Goal: Find specific page/section: Find specific page/section

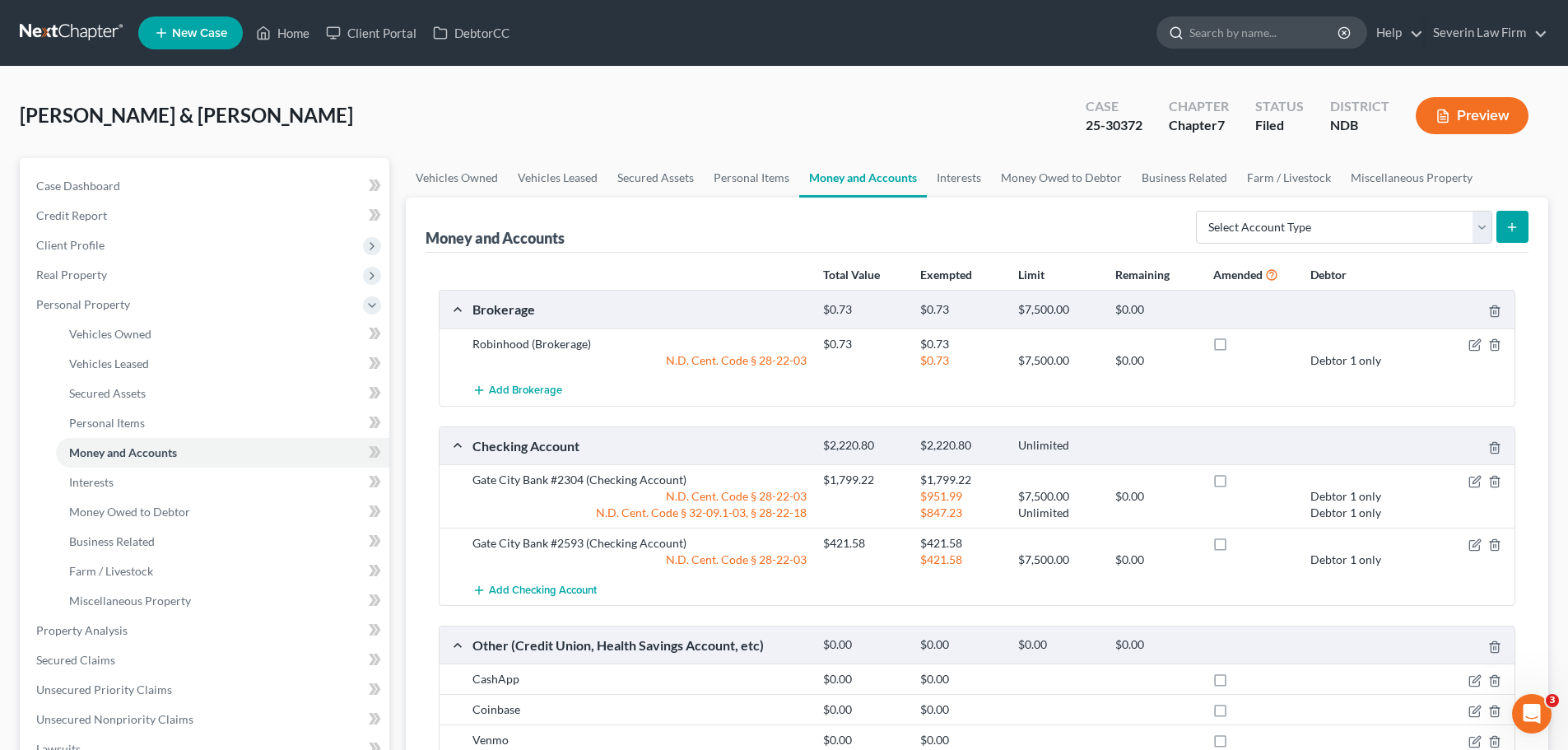
click at [1207, 35] on input "search" at bounding box center [1264, 32] width 150 height 31
type input "eastgate"
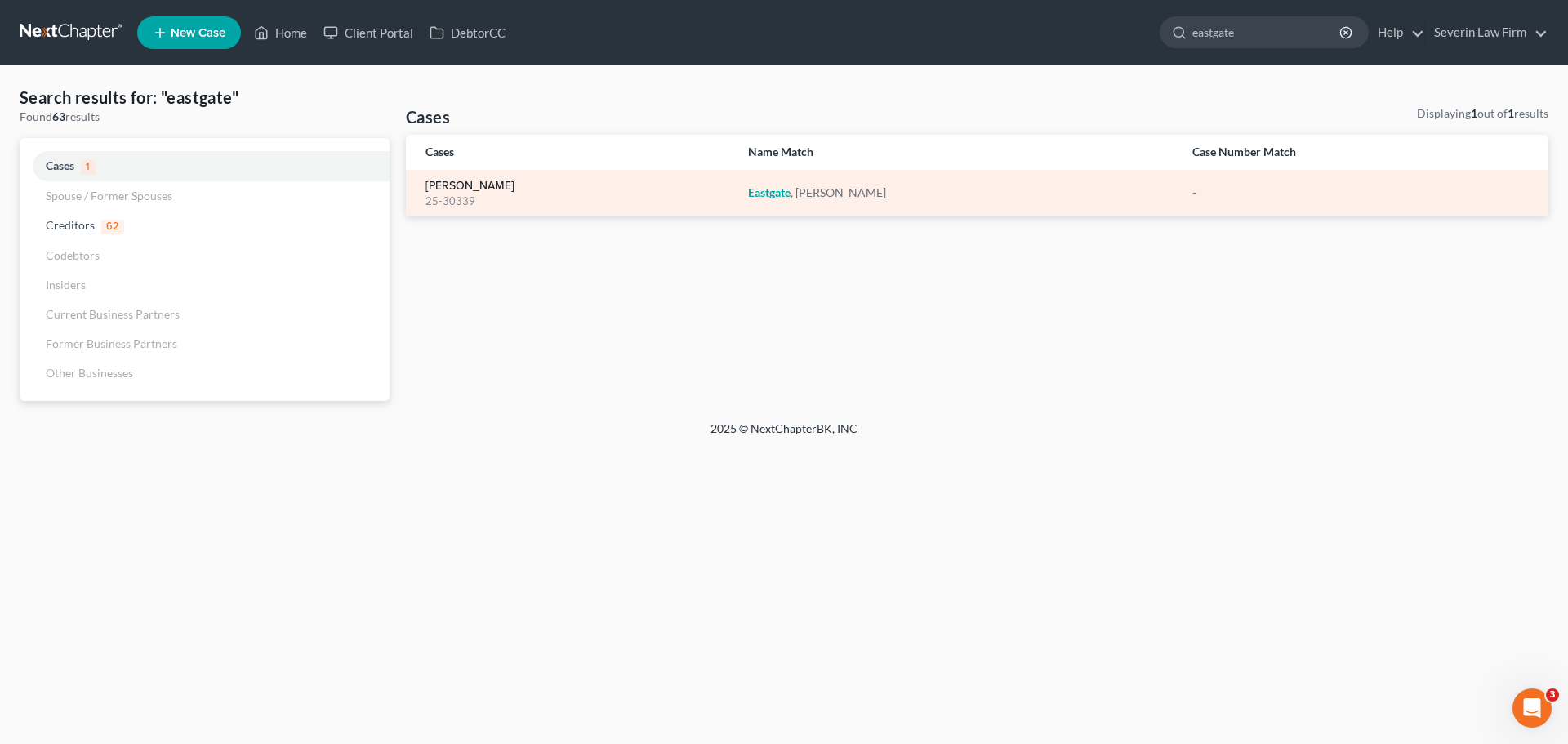
click at [477, 184] on link "[PERSON_NAME]" at bounding box center [470, 186] width 89 height 12
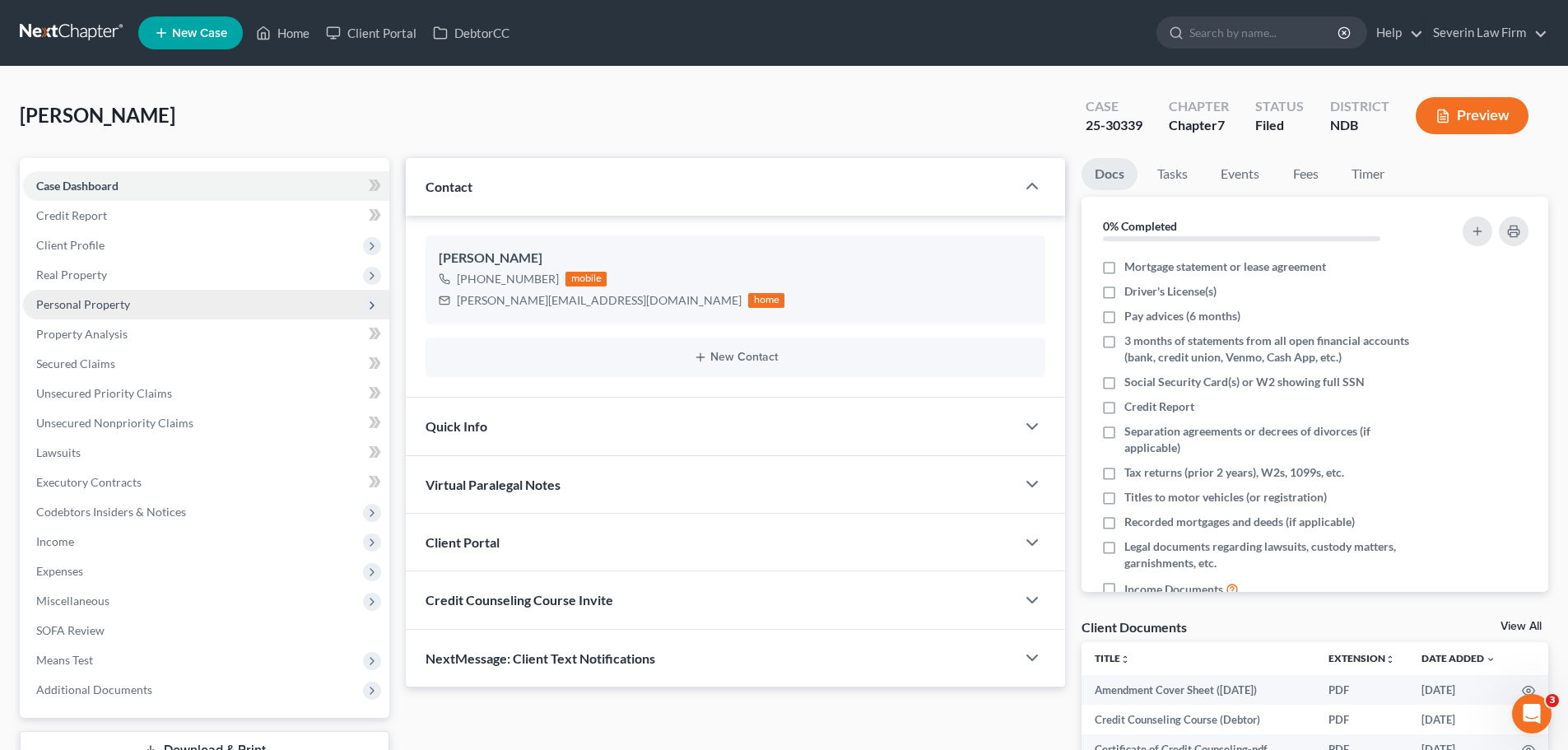
click at [98, 303] on span "Personal Property" at bounding box center [83, 304] width 93 height 14
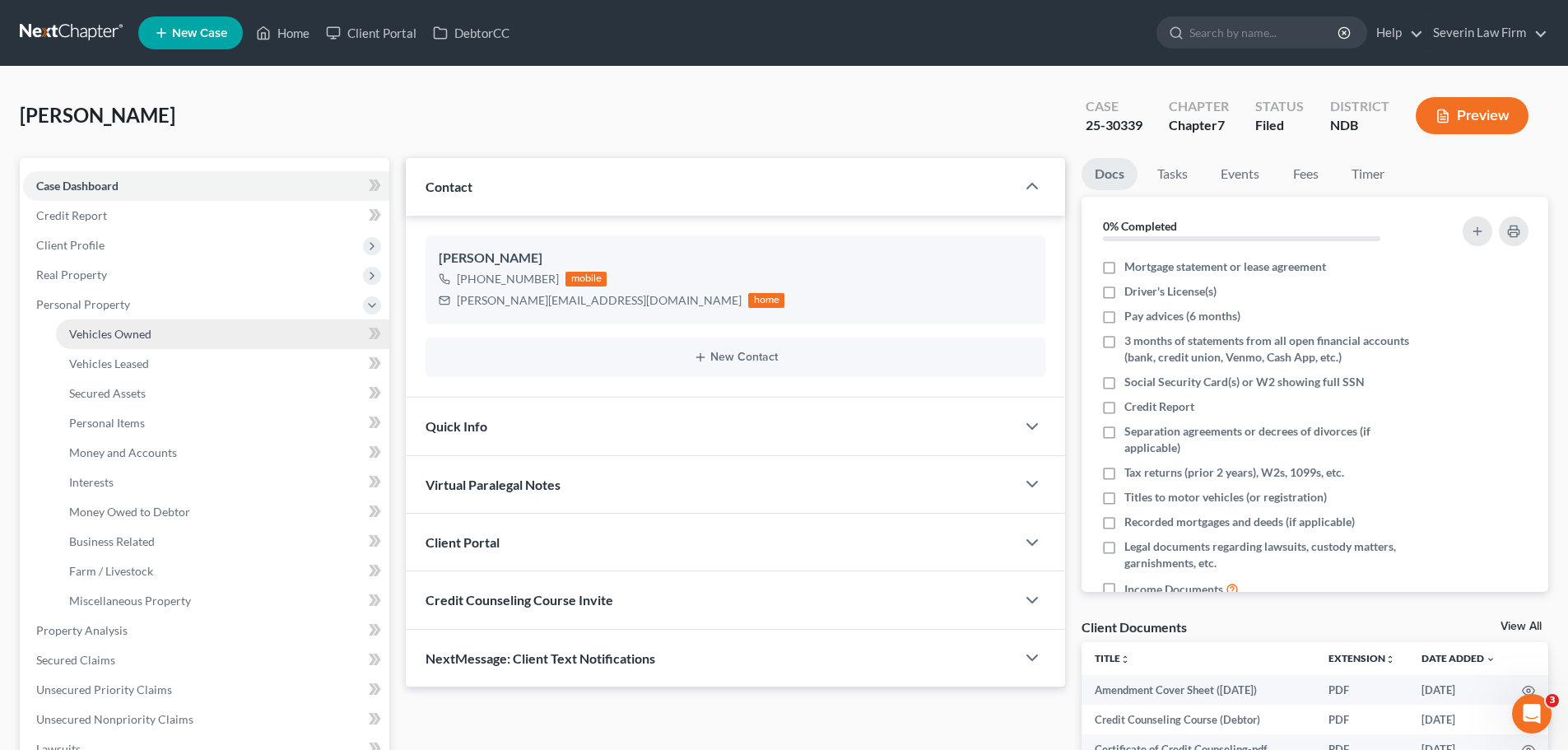
click at [110, 339] on span "Vehicles Owned" at bounding box center [110, 334] width 82 height 14
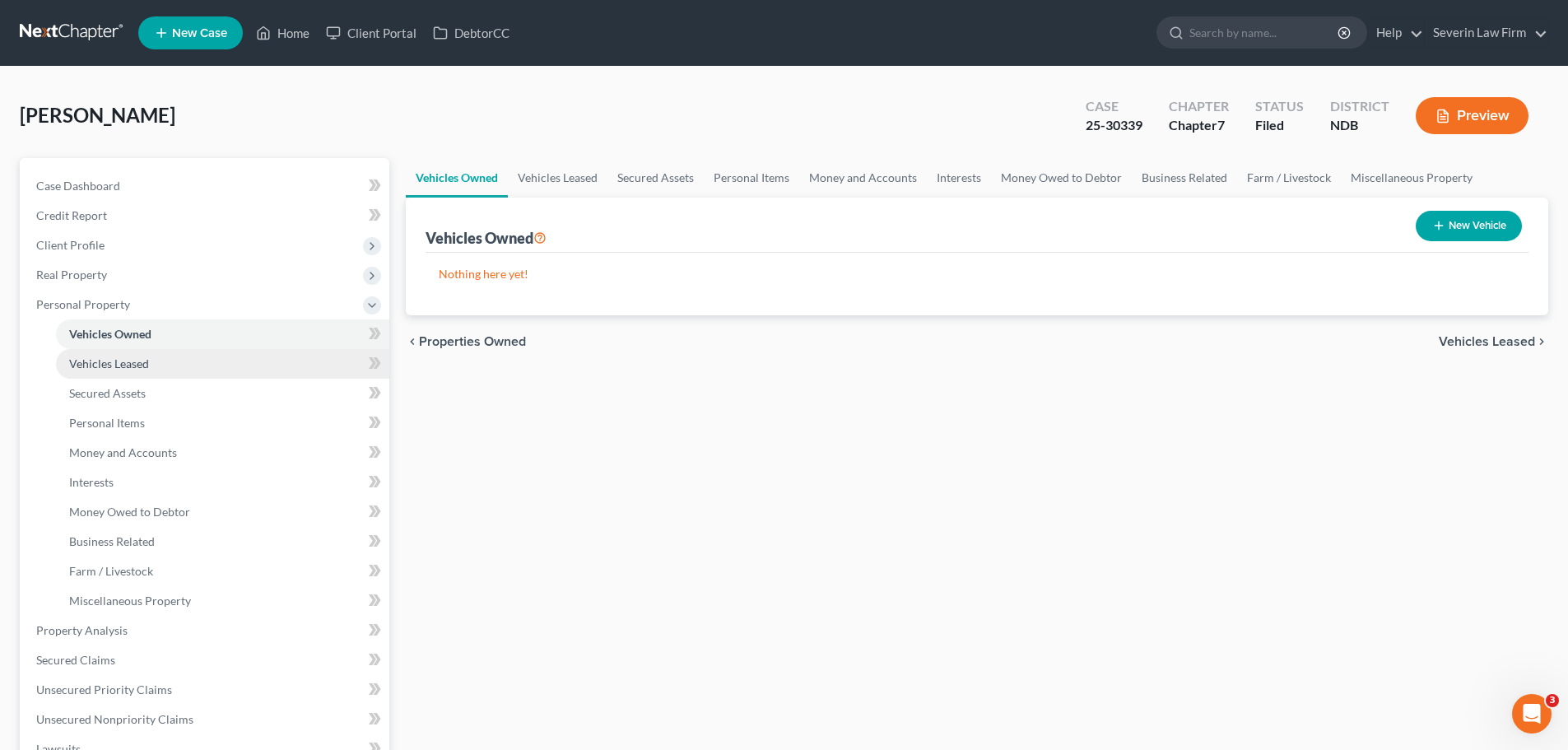
click at [110, 362] on span "Vehicles Leased" at bounding box center [109, 364] width 80 height 14
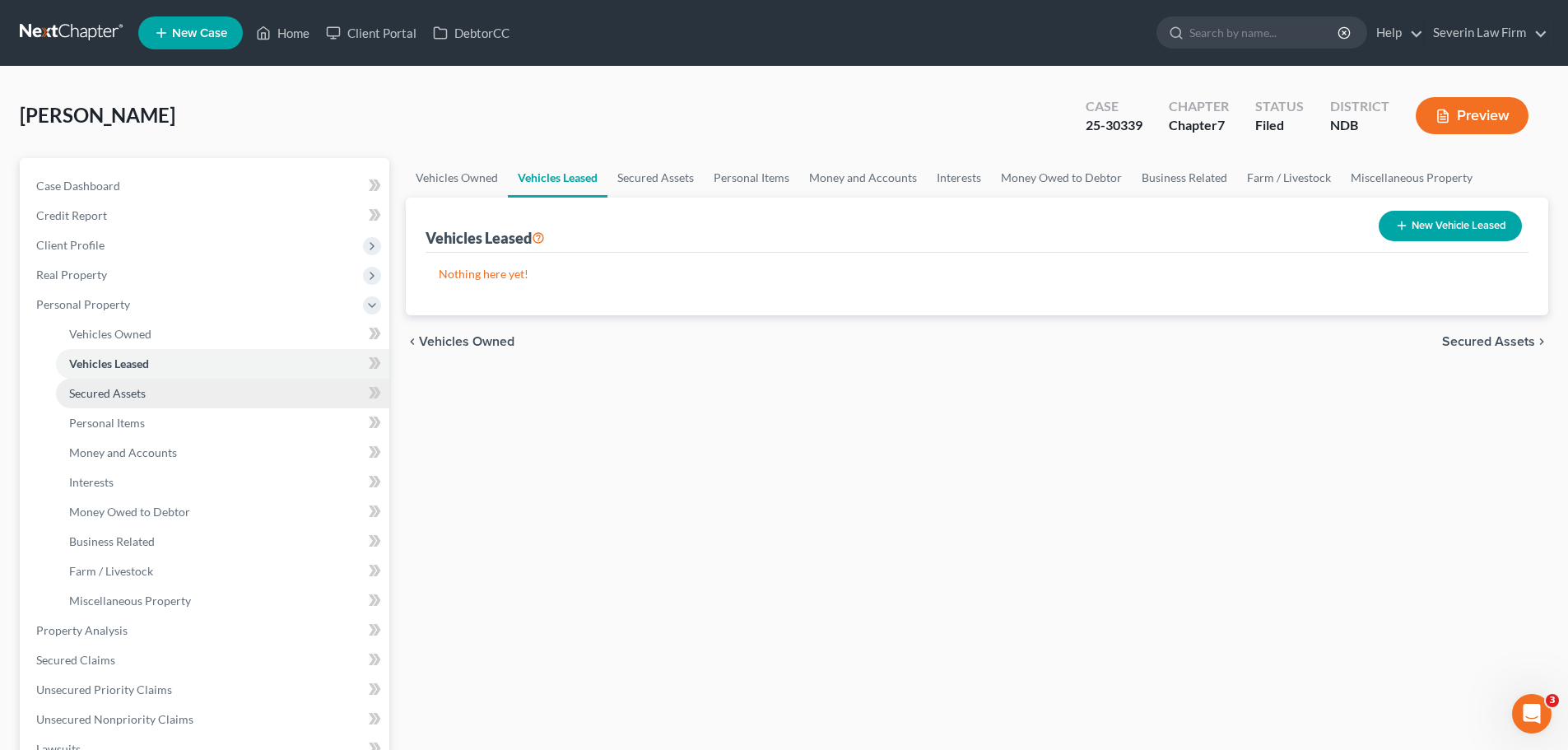
click at [108, 392] on span "Secured Assets" at bounding box center [107, 393] width 76 height 14
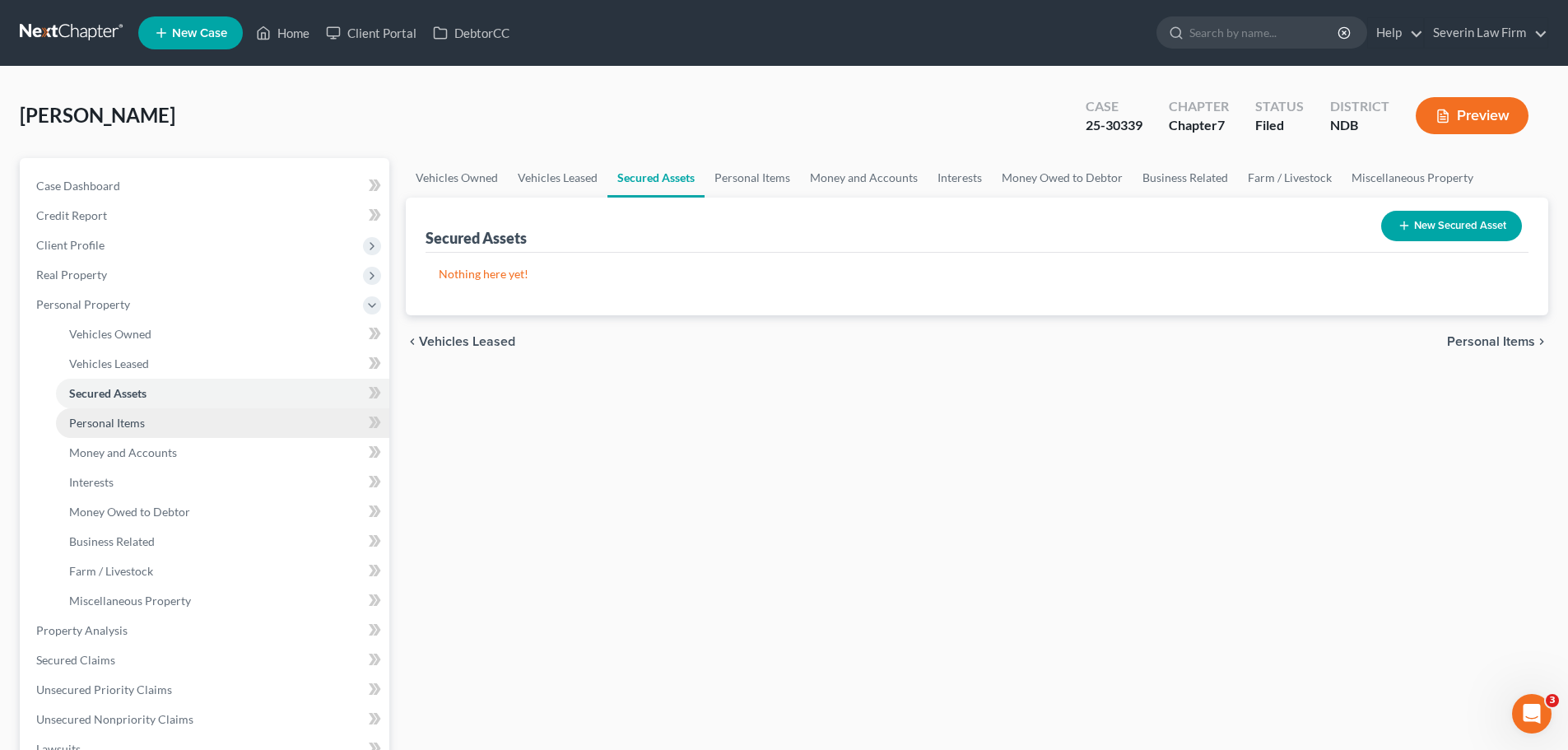
click at [110, 418] on span "Personal Items" at bounding box center [106, 422] width 76 height 14
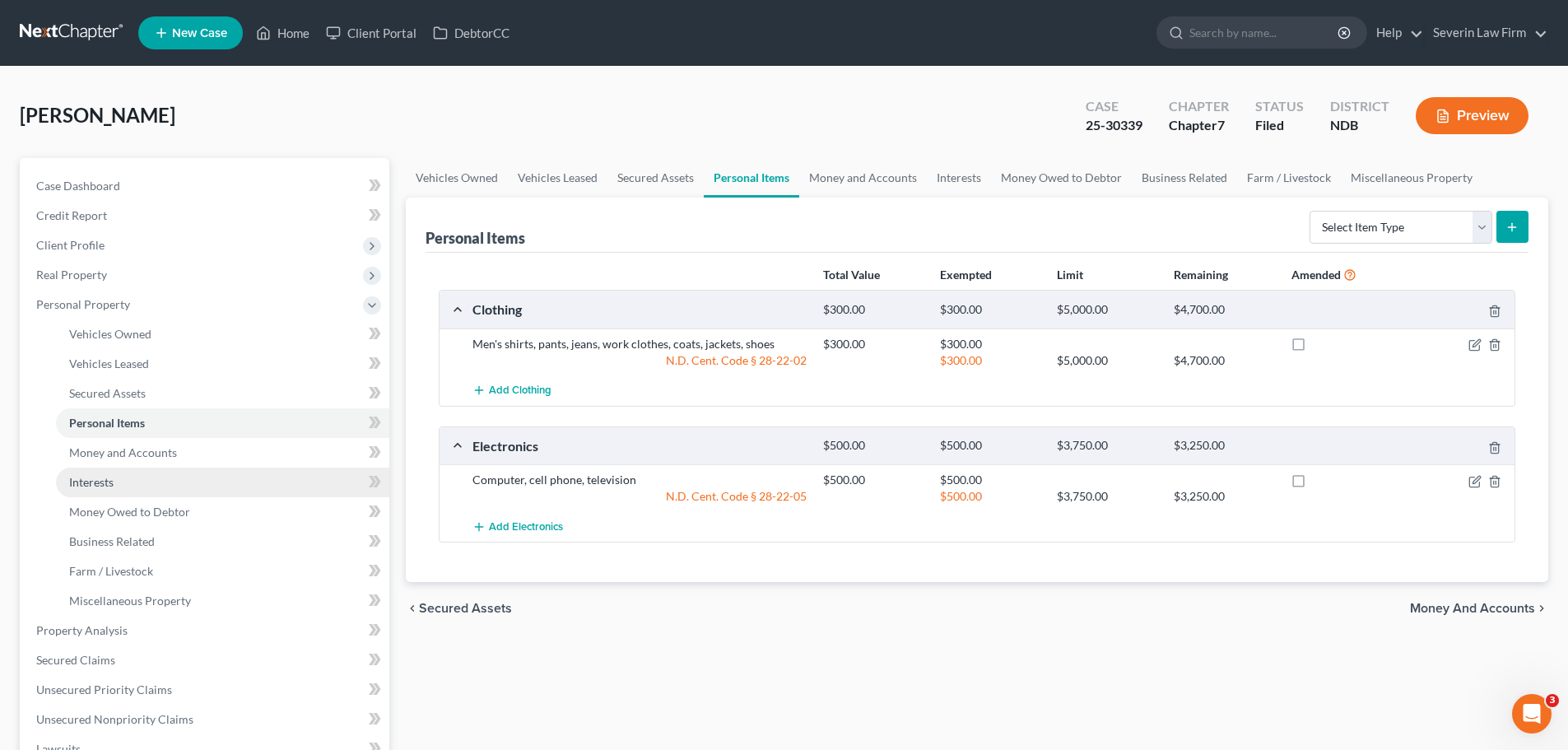
click at [113, 475] on span "Interests" at bounding box center [91, 482] width 44 height 14
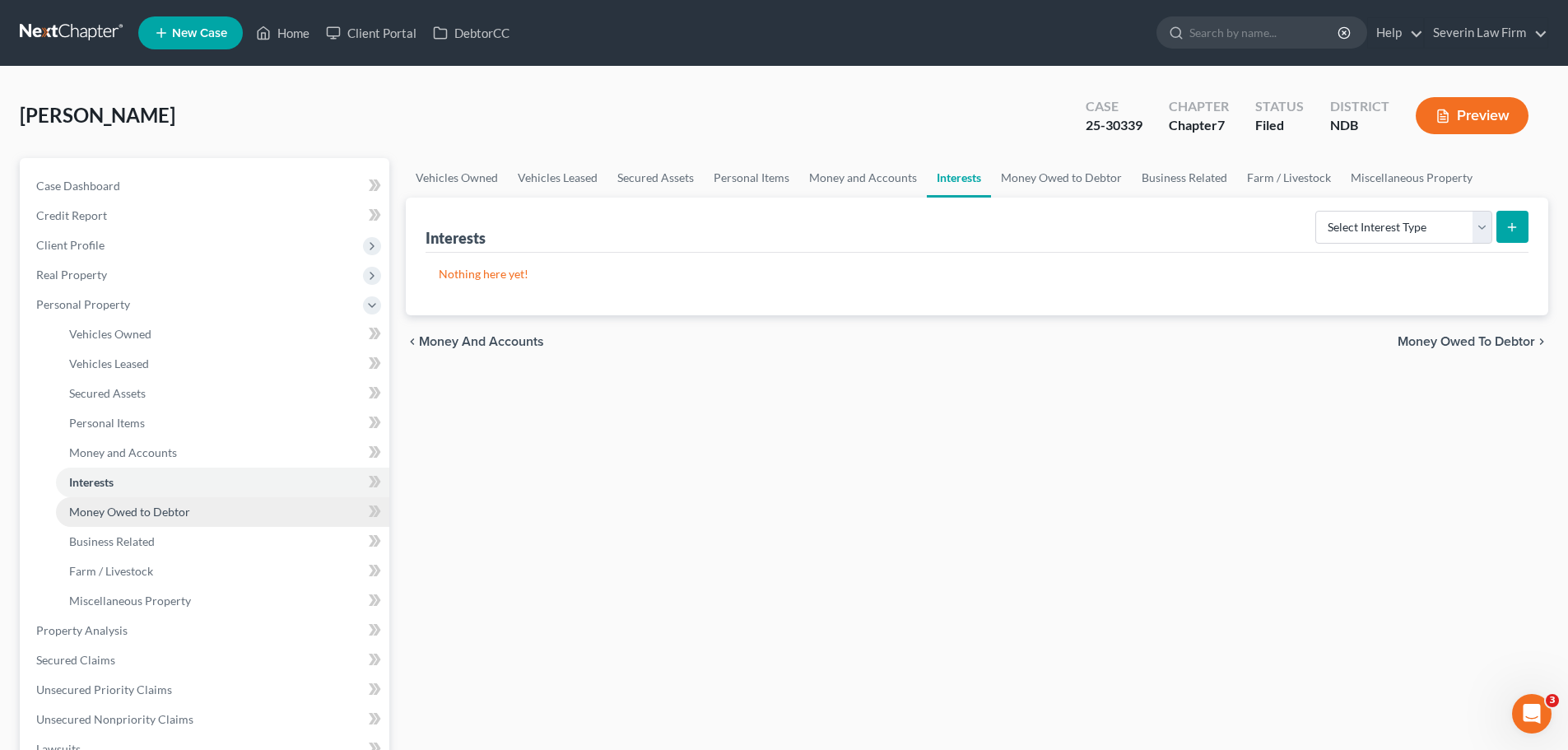
click at [113, 511] on span "Money Owed to Debtor" at bounding box center [129, 511] width 121 height 14
